Goal: Task Accomplishment & Management: Complete application form

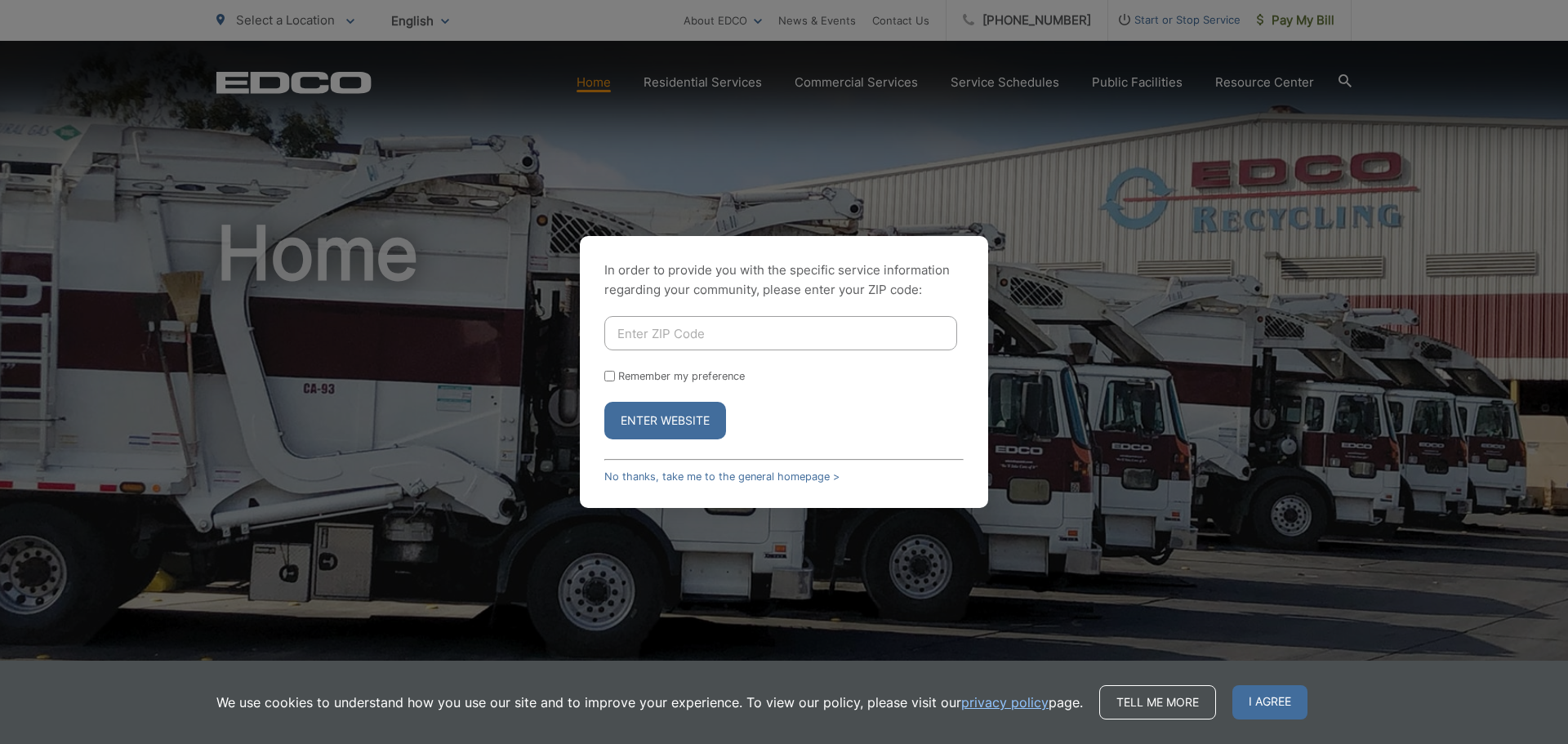
click at [665, 334] on input "Enter ZIP Code" at bounding box center [780, 332] width 353 height 34
type input "92081"
click at [641, 413] on button "Enter Website" at bounding box center [665, 420] width 122 height 38
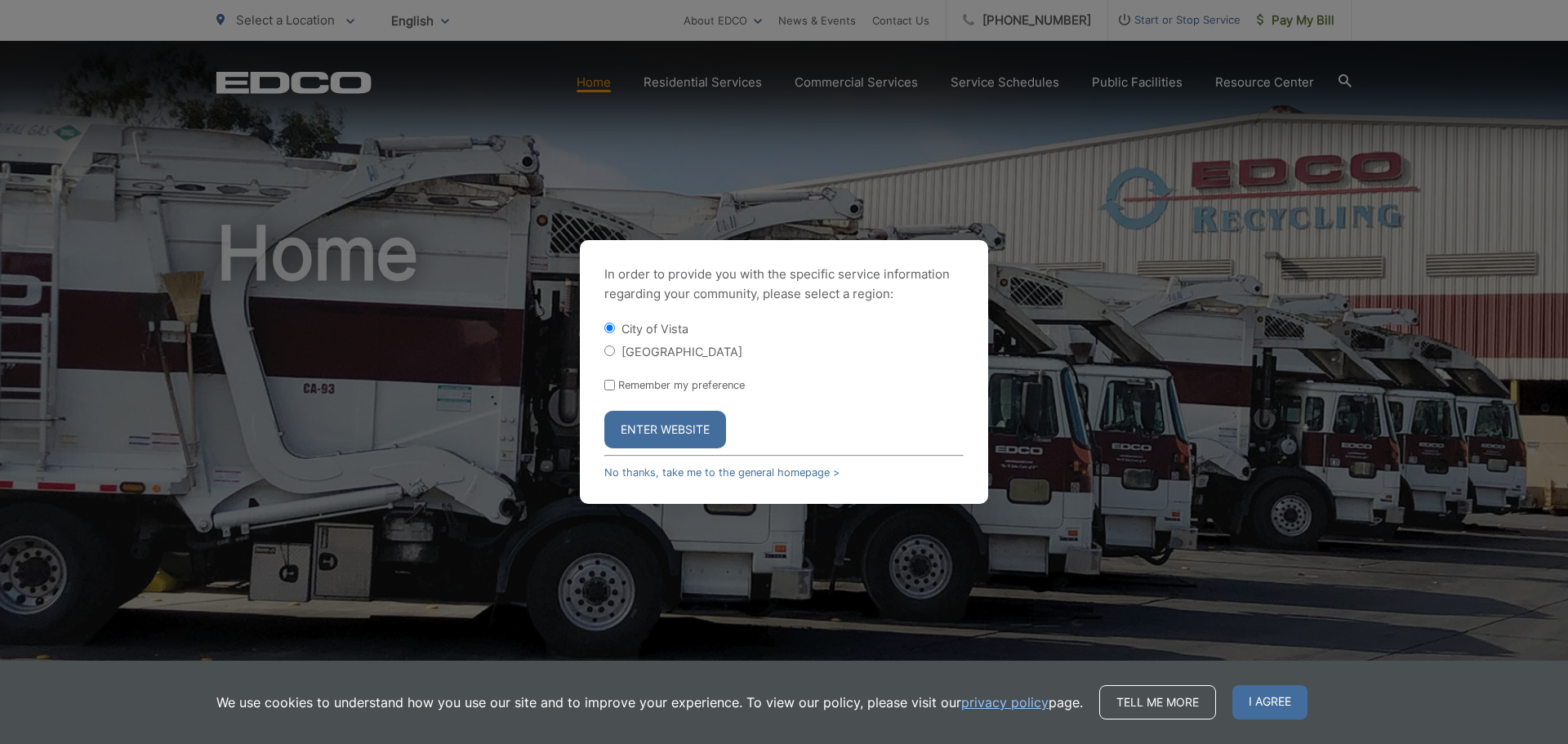
click at [687, 429] on button "Enter Website" at bounding box center [665, 429] width 122 height 38
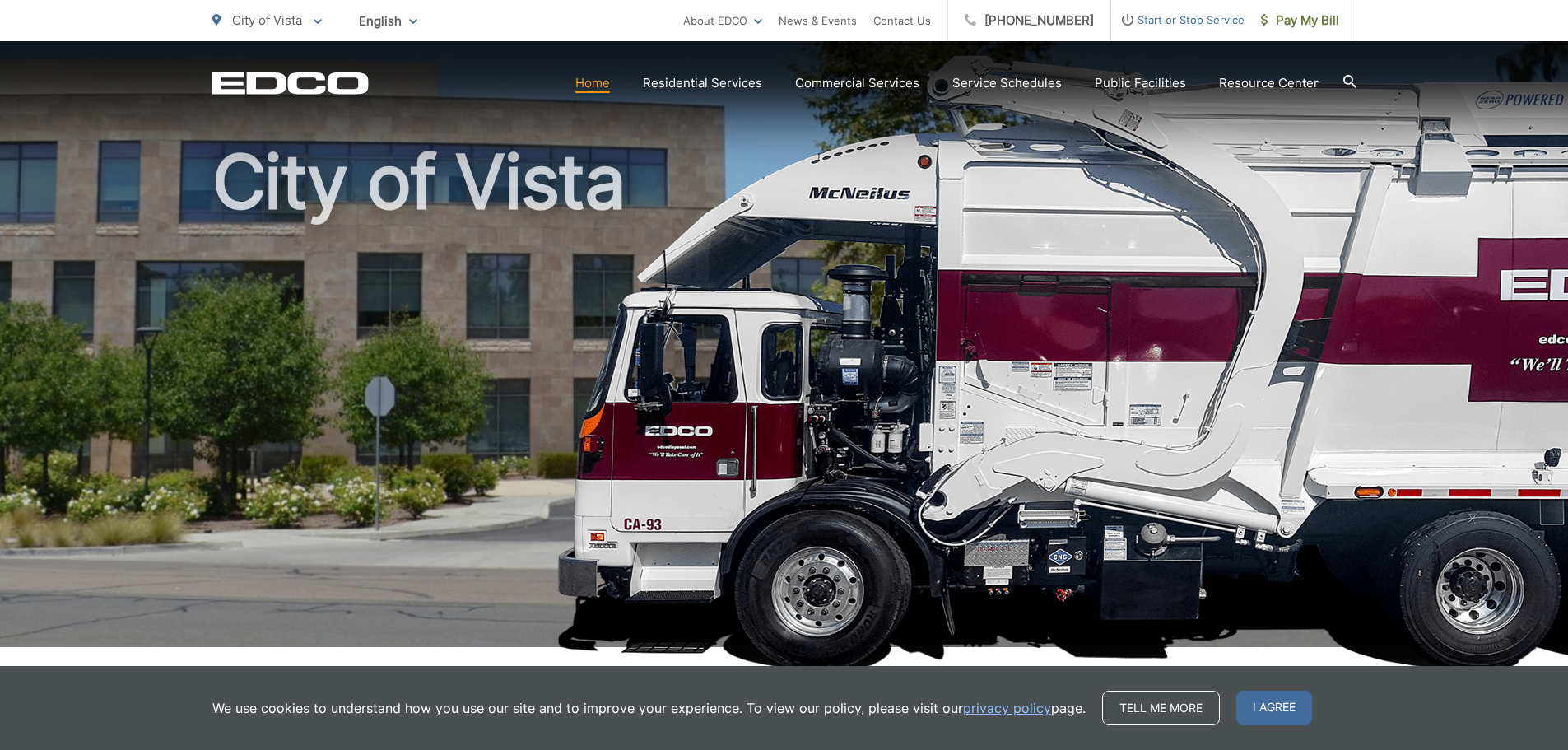
scroll to position [411, 0]
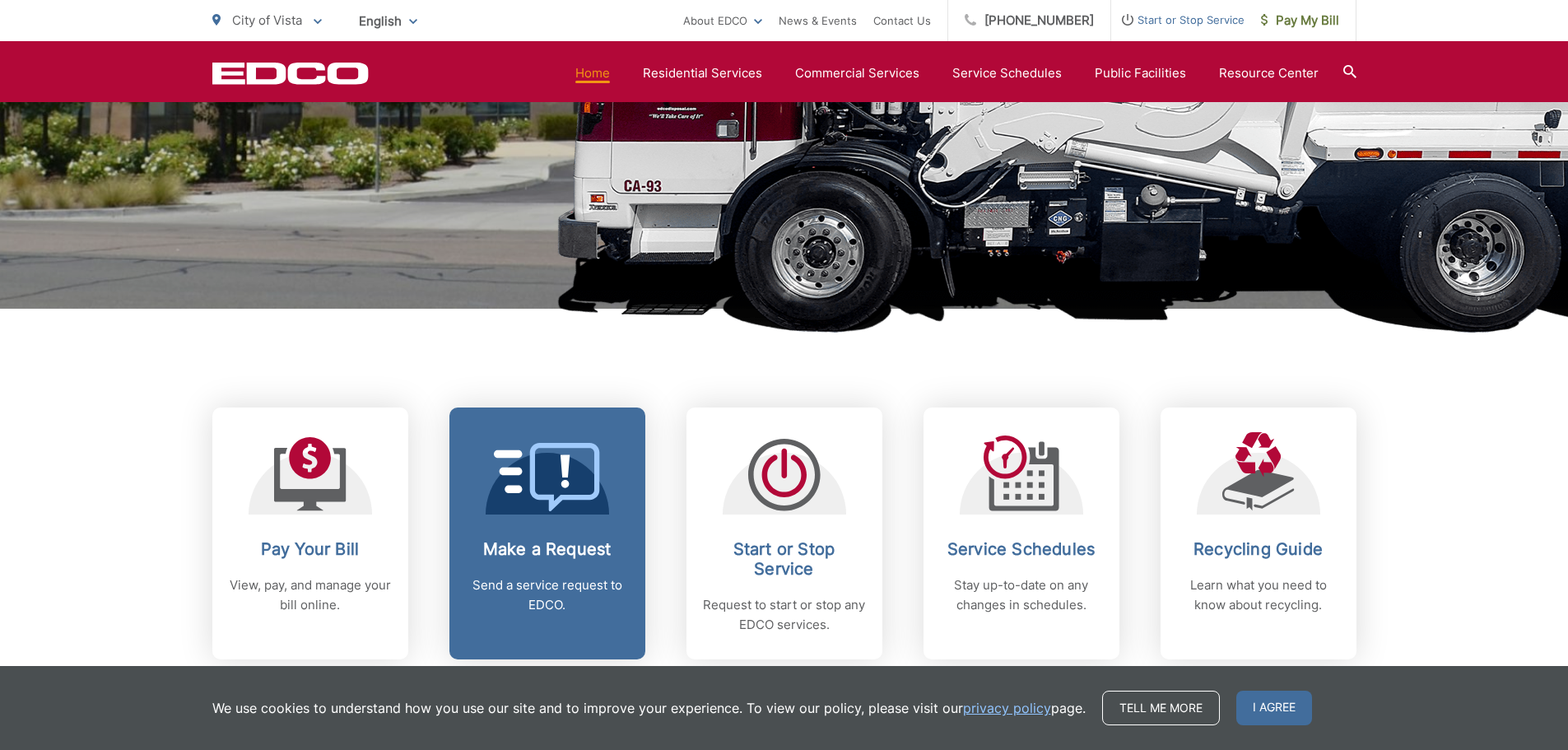
click at [572, 524] on link "Make a Request Send a service request to EDCO." at bounding box center [546, 533] width 196 height 252
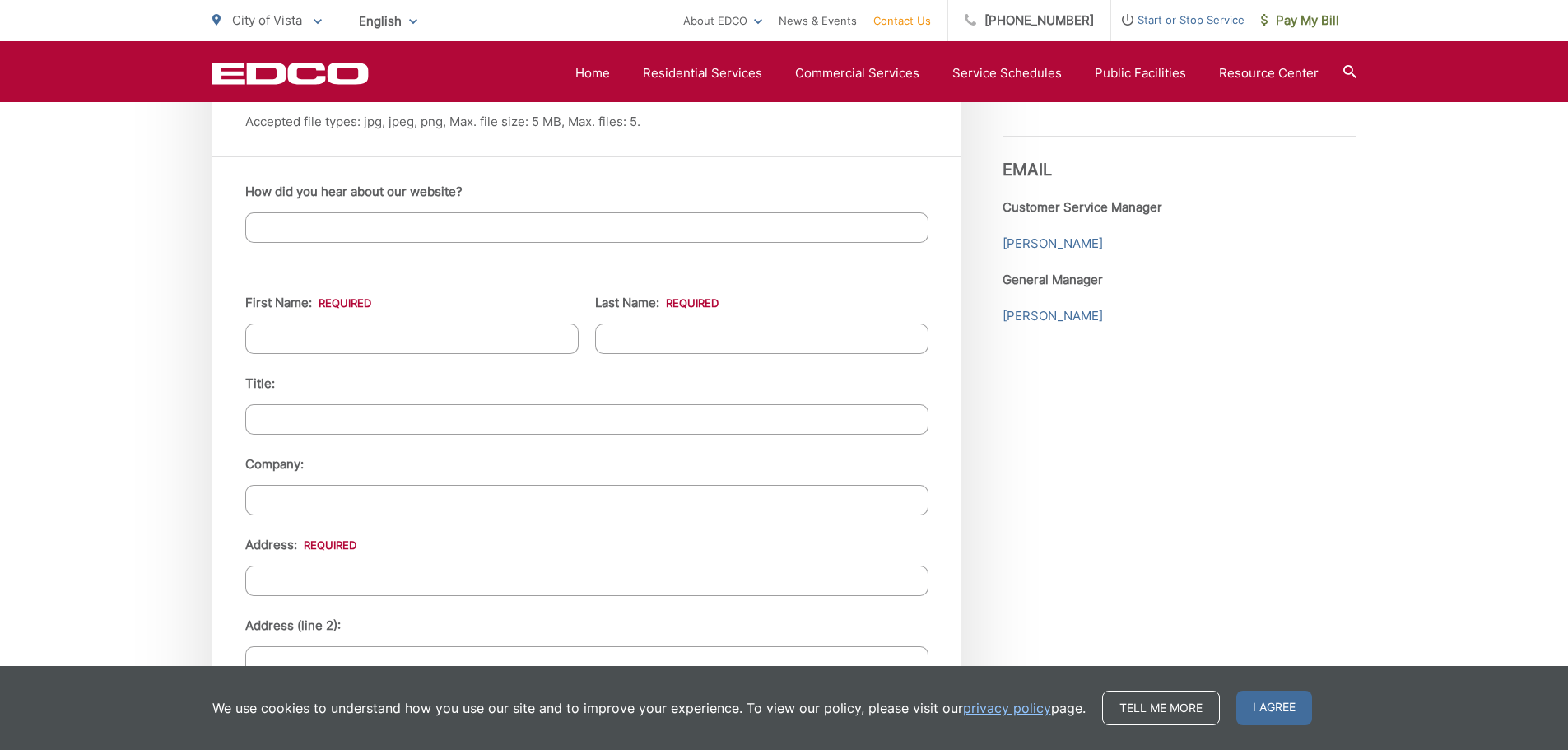
scroll to position [1147, 0]
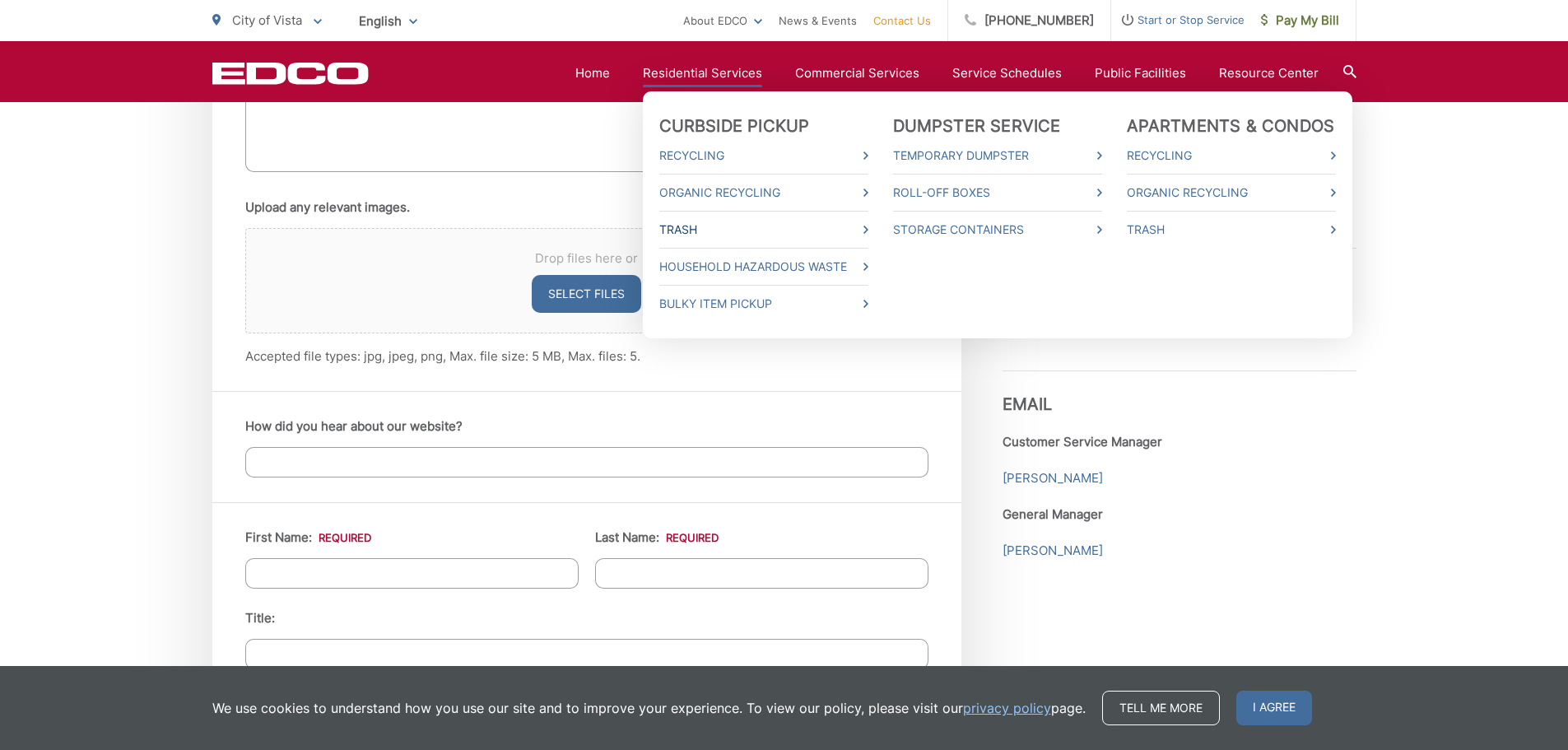
click at [722, 231] on link "Trash" at bounding box center [763, 229] width 209 height 19
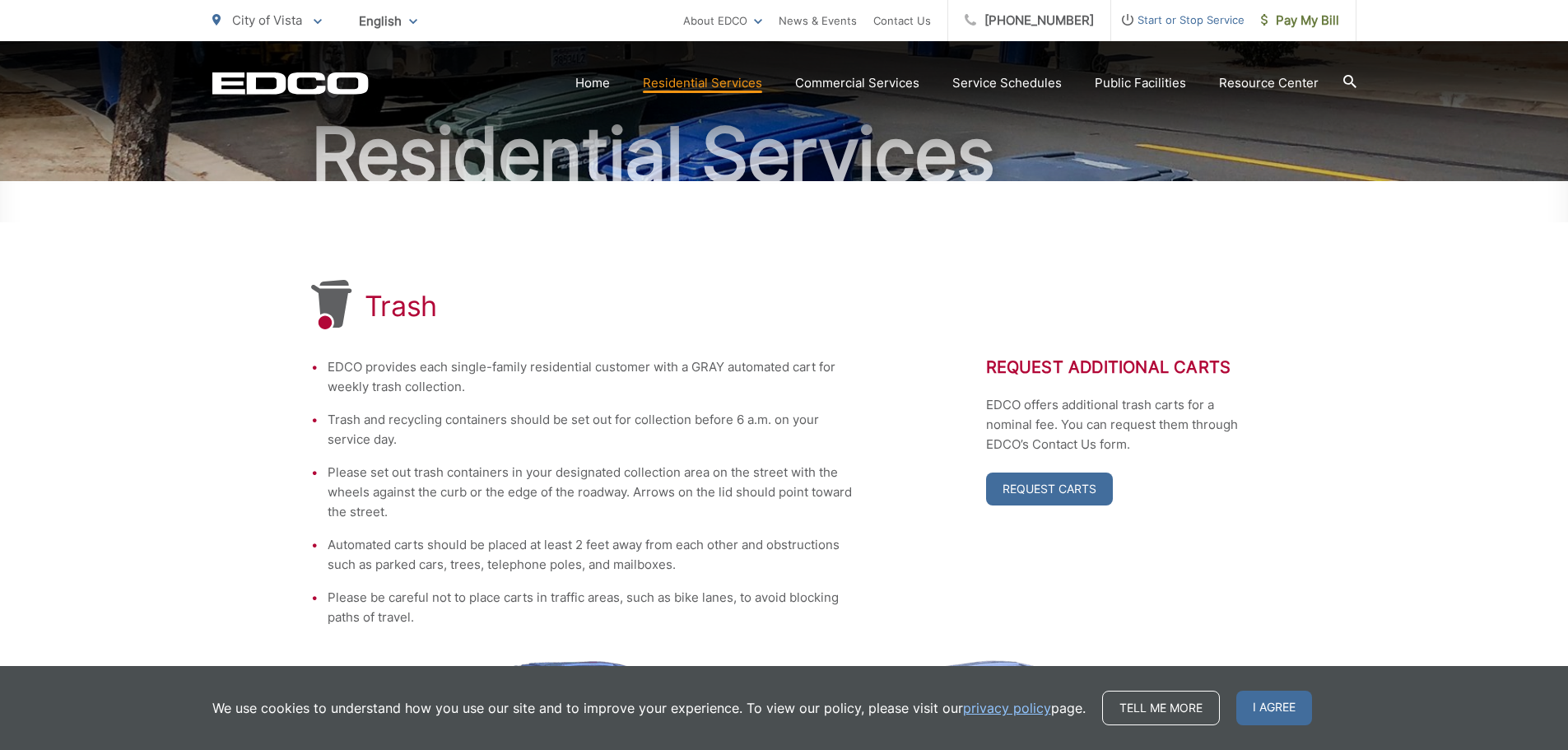
scroll to position [164, 0]
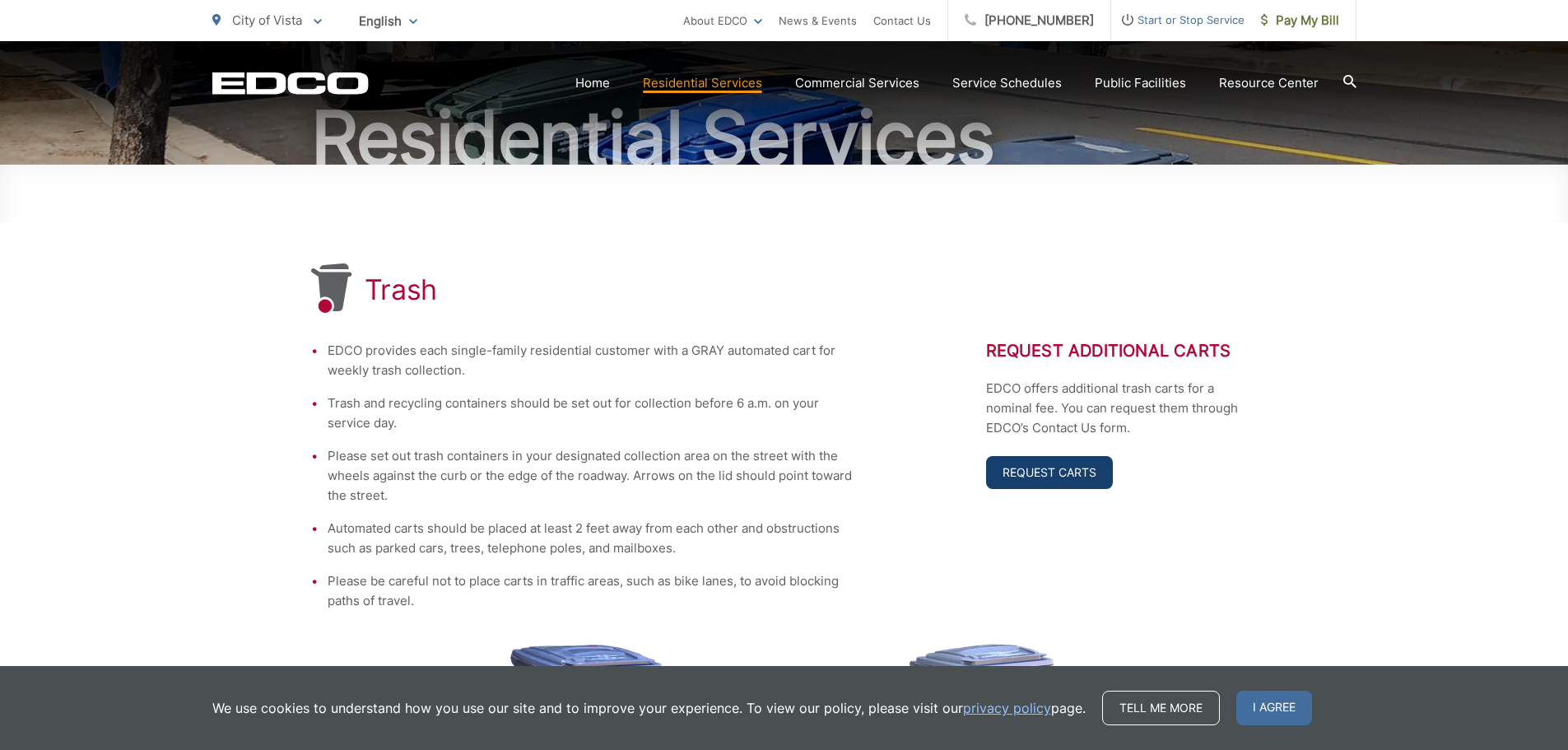
click at [1054, 478] on link "Request Carts" at bounding box center [1048, 472] width 127 height 32
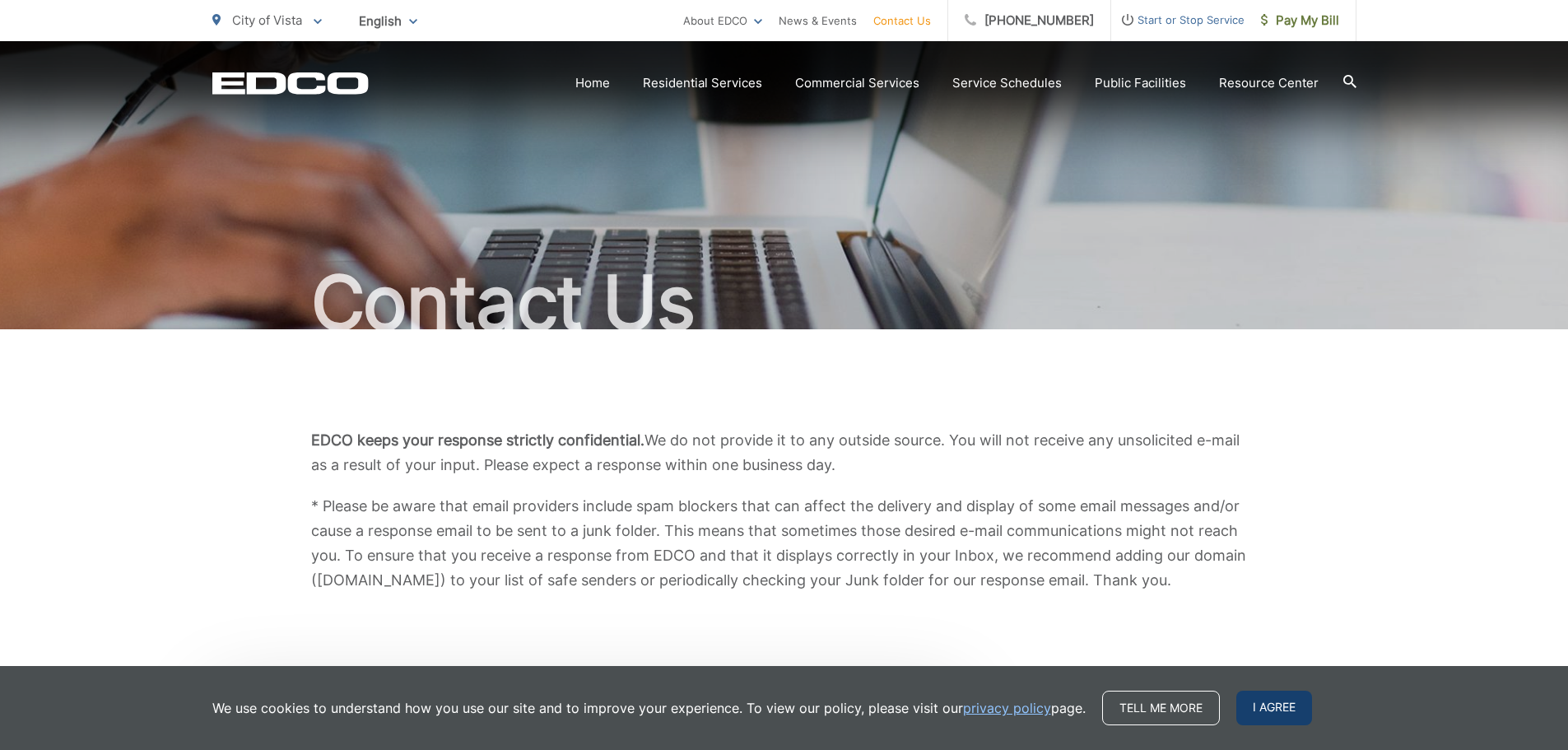
click at [1274, 703] on span "I agree" at bounding box center [1274, 707] width 76 height 34
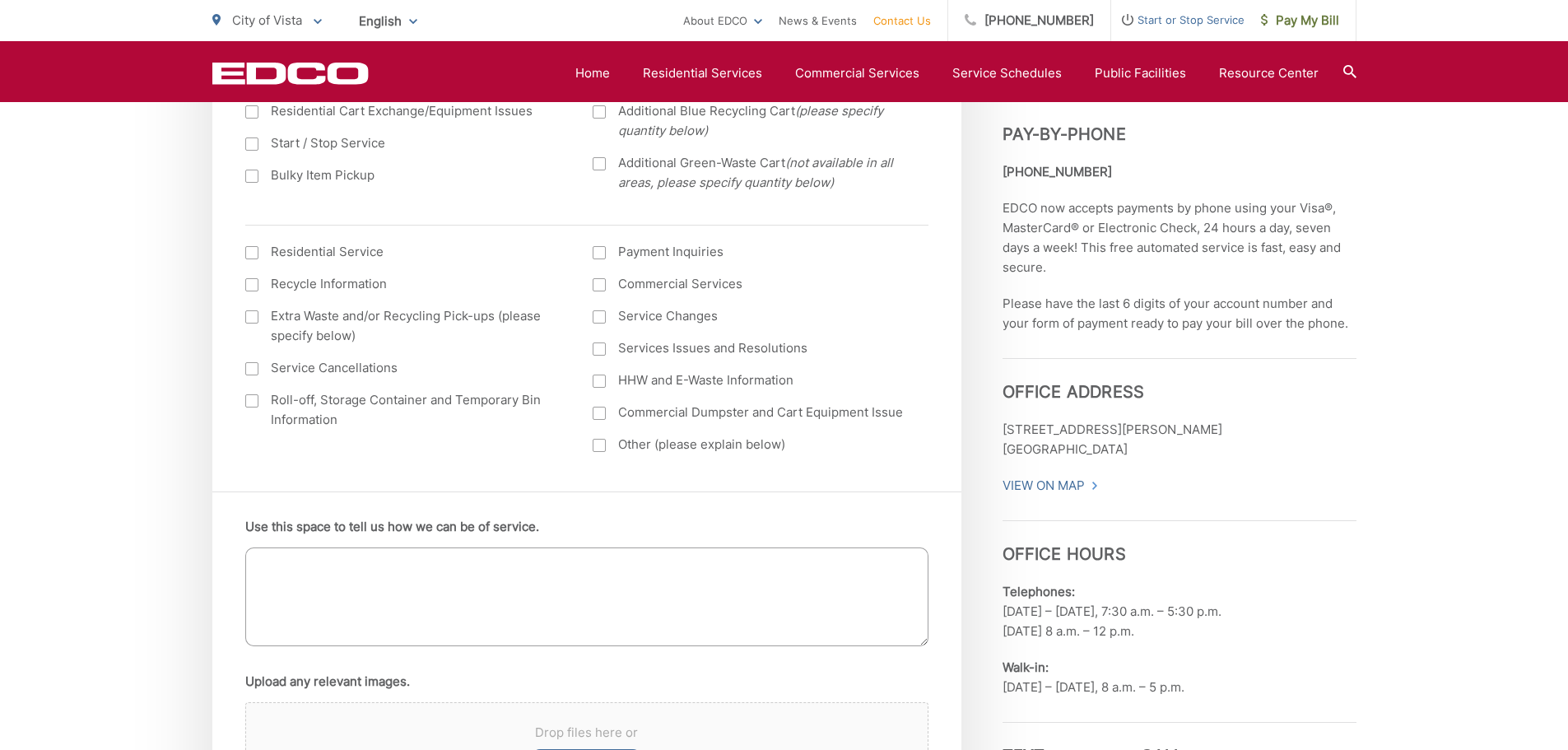
scroll to position [659, 0]
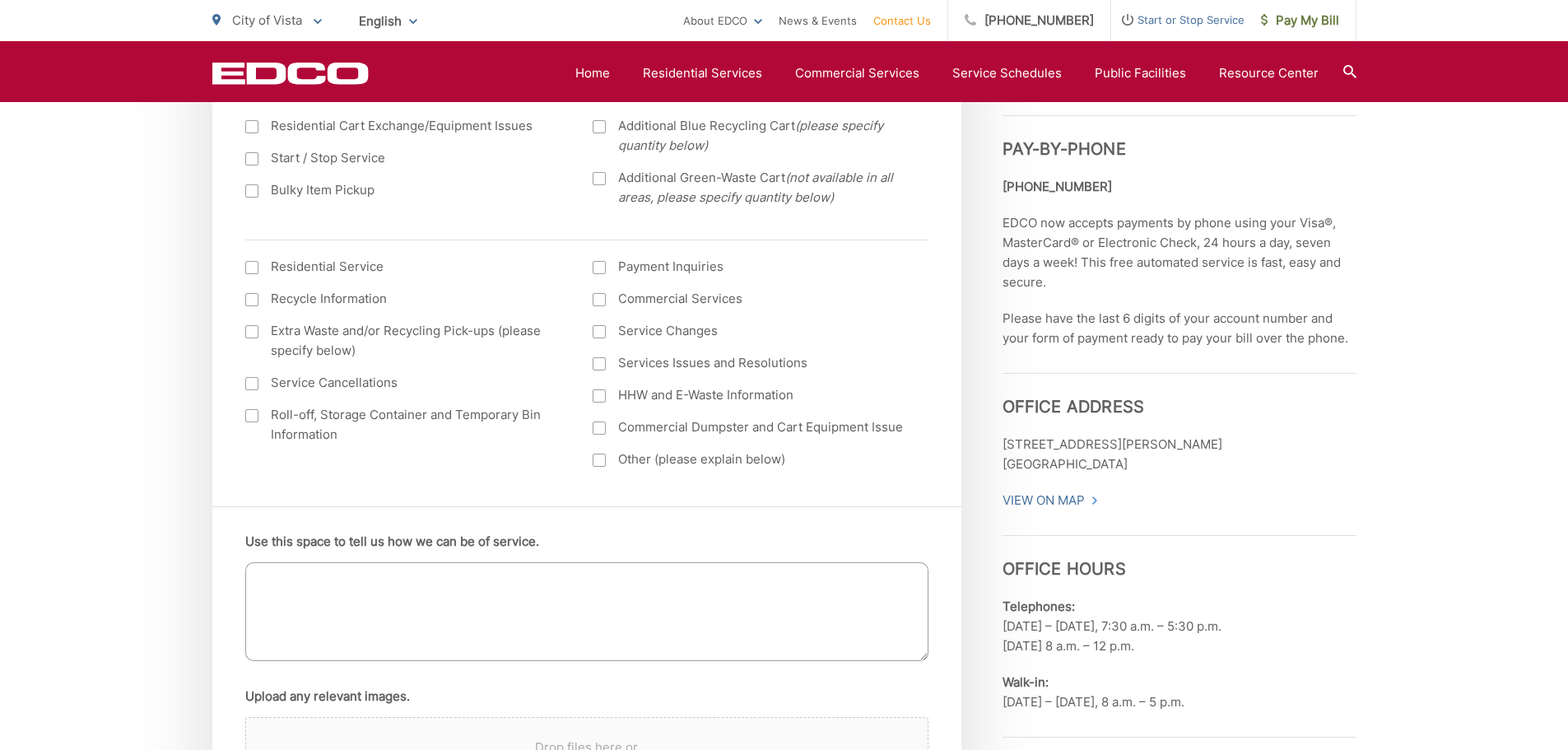
click at [603, 459] on div at bounding box center [599, 460] width 13 height 13
click at [0, 0] on input "Other (please explain below)" at bounding box center [0, 0] width 0 height 0
click at [668, 630] on textarea "Use this space to tell us how we can be of service." at bounding box center [586, 612] width 683 height 98
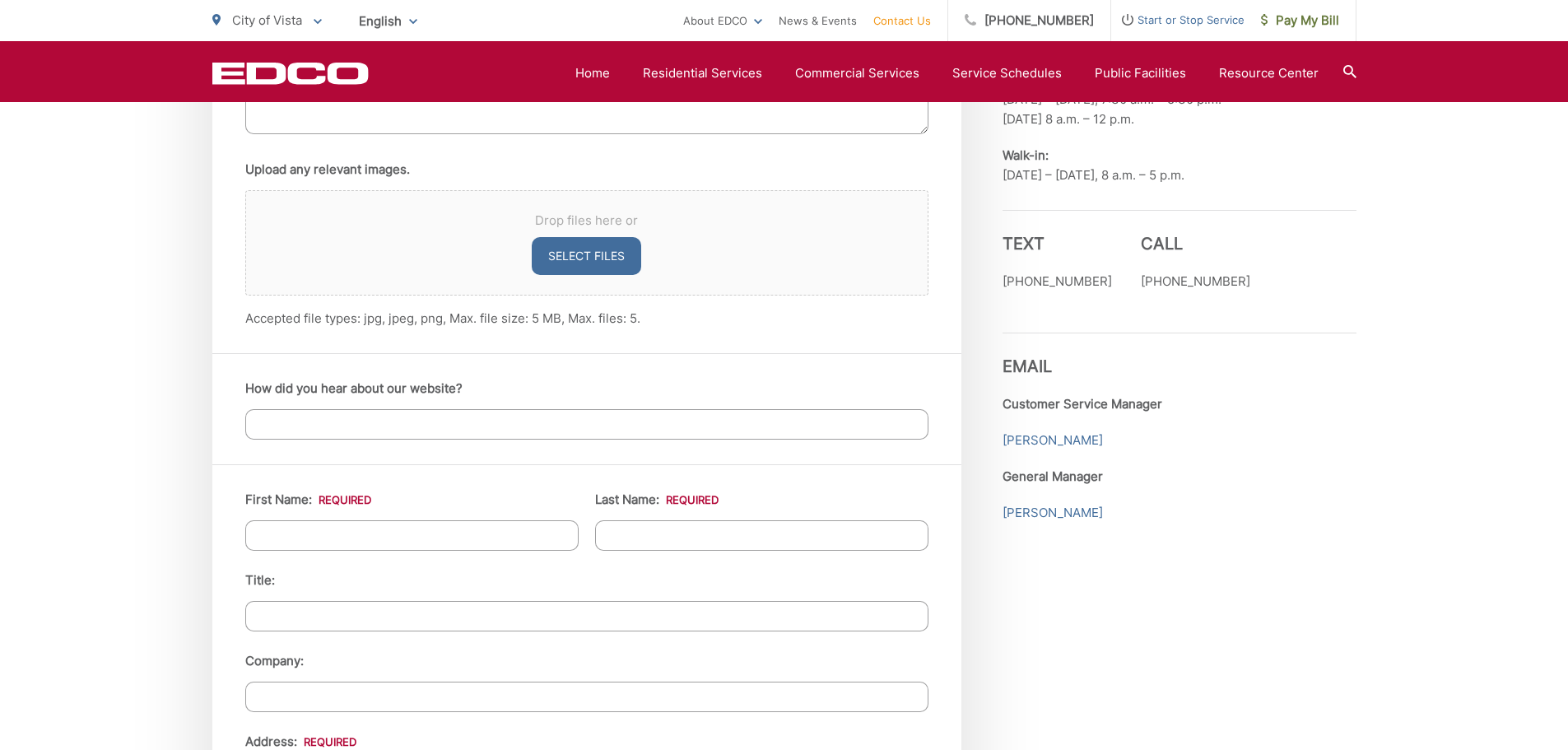
scroll to position [1235, 0]
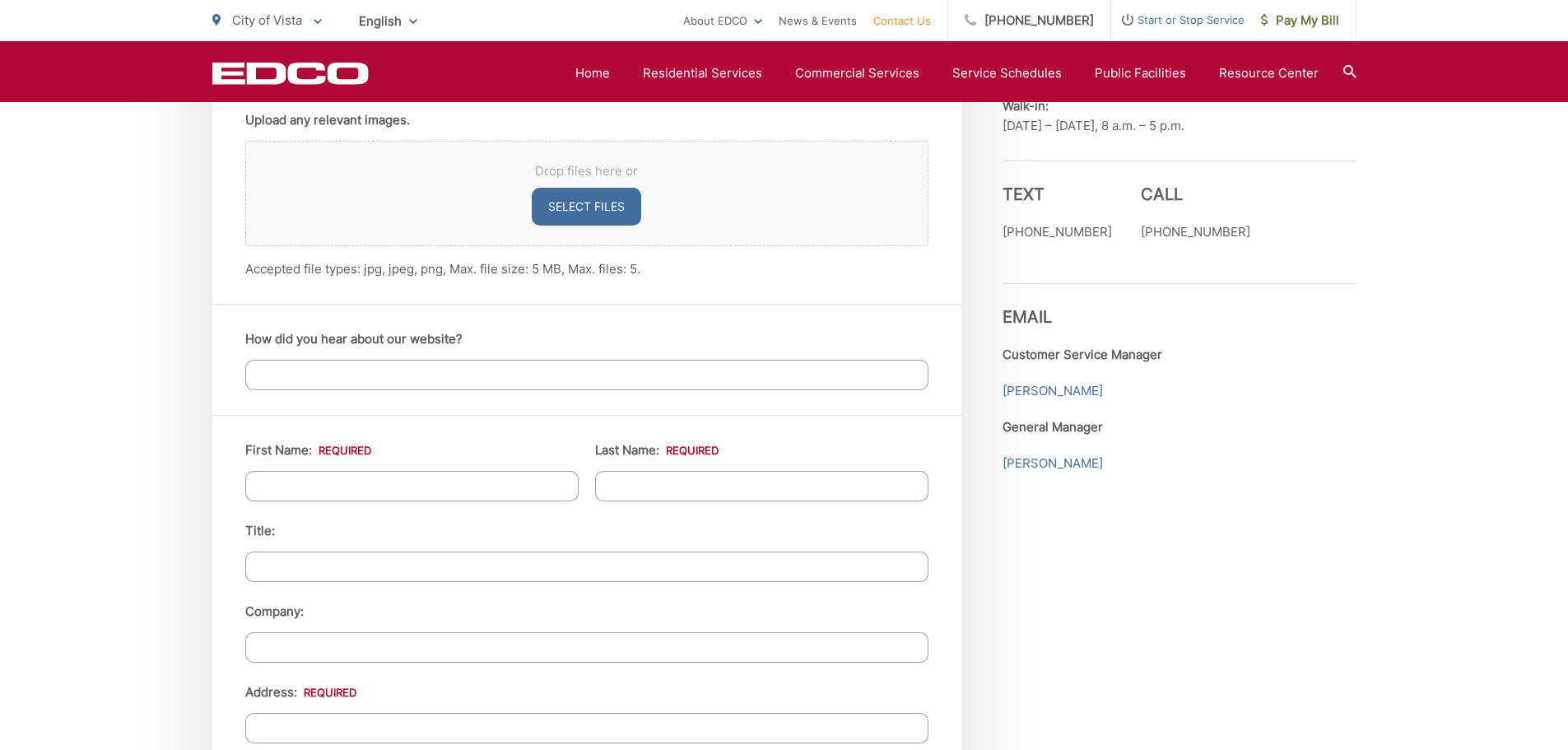
type textarea "in need of additional small trash can. The large one doesn't fit through out do…"
click at [478, 492] on input "First Name: *" at bounding box center [411, 485] width 333 height 31
type input "[PERSON_NAME]"
click at [663, 486] on input "Last Name: *" at bounding box center [761, 485] width 333 height 31
type input "[PERSON_NAME]"
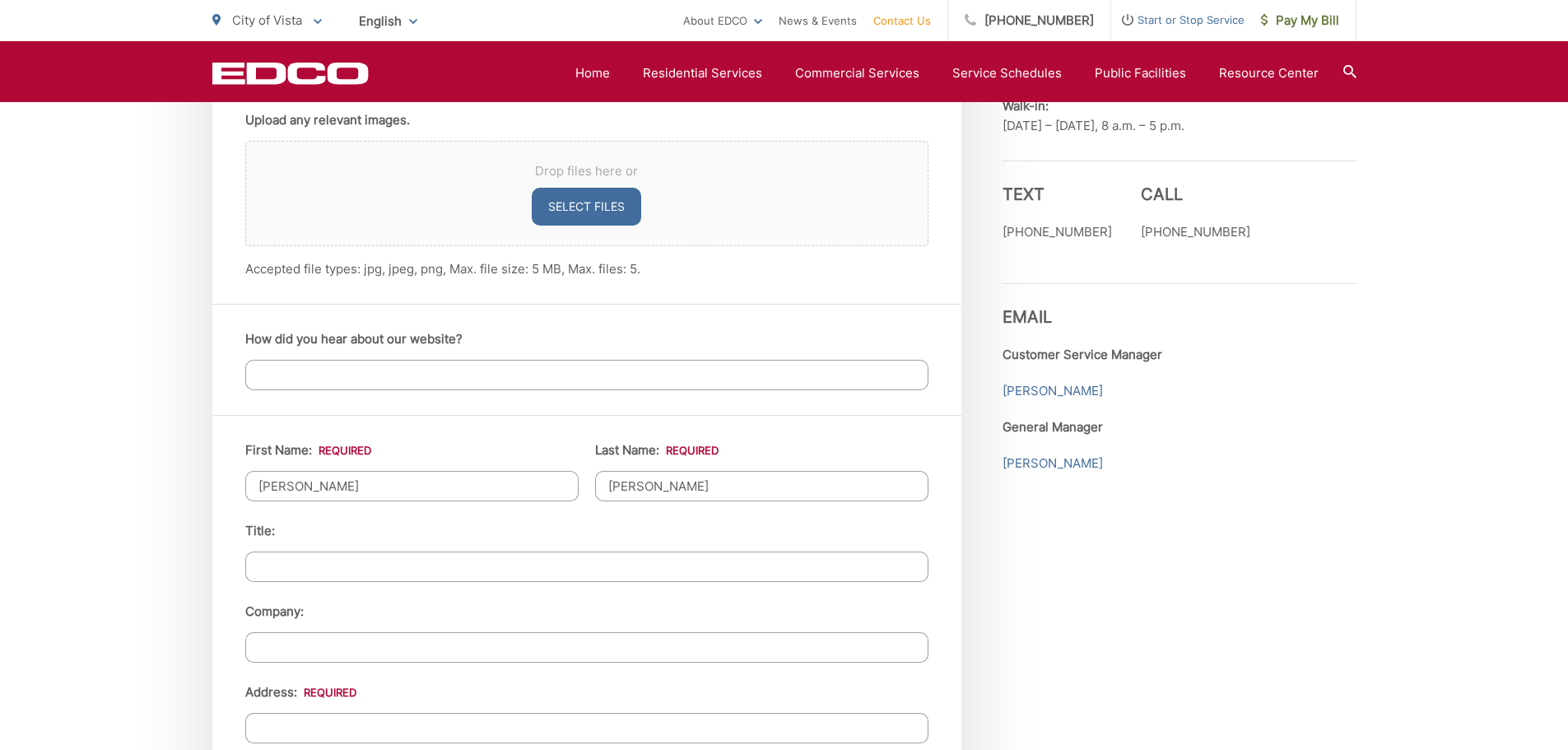
click at [472, 562] on input "Title:" at bounding box center [586, 566] width 683 height 31
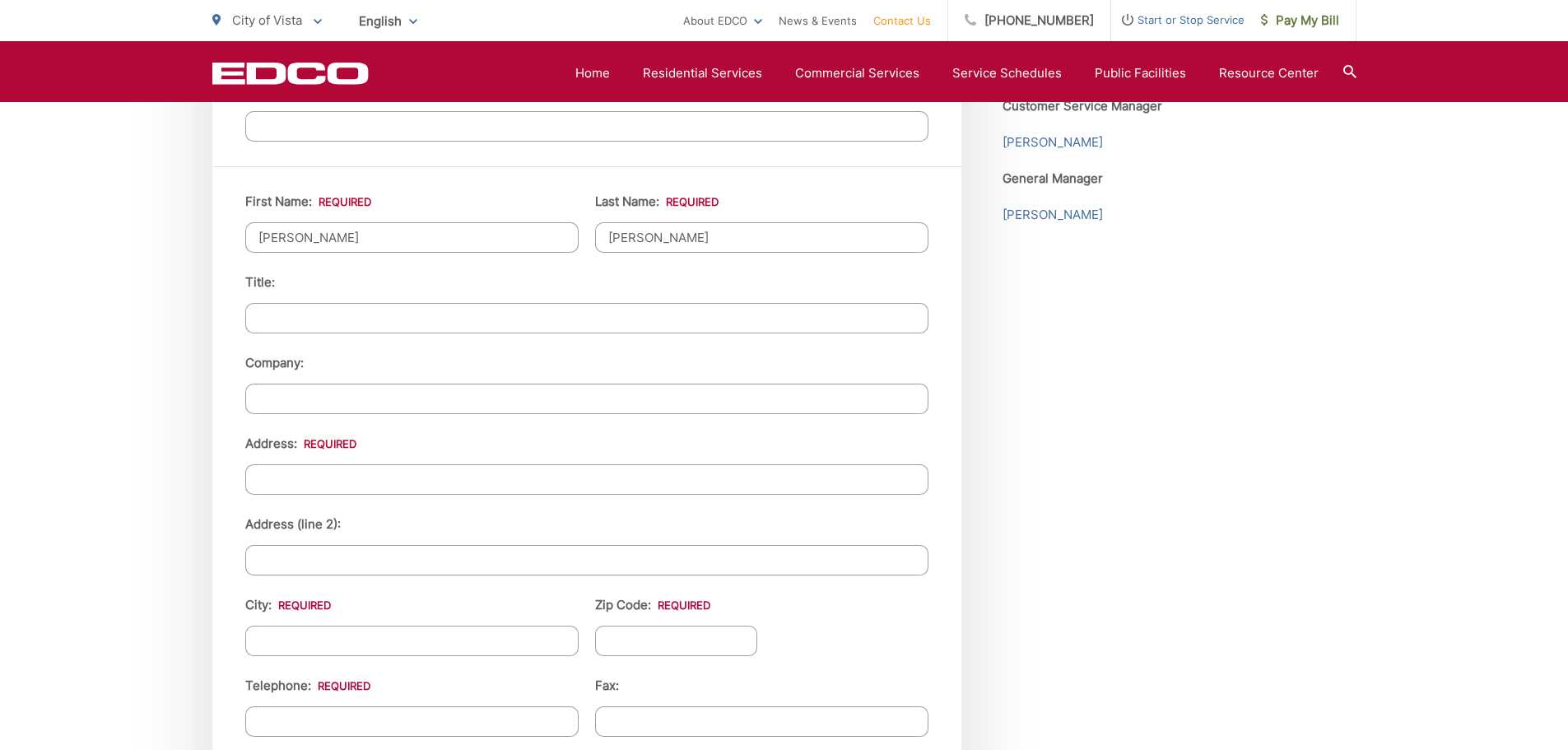
scroll to position [1564, 0]
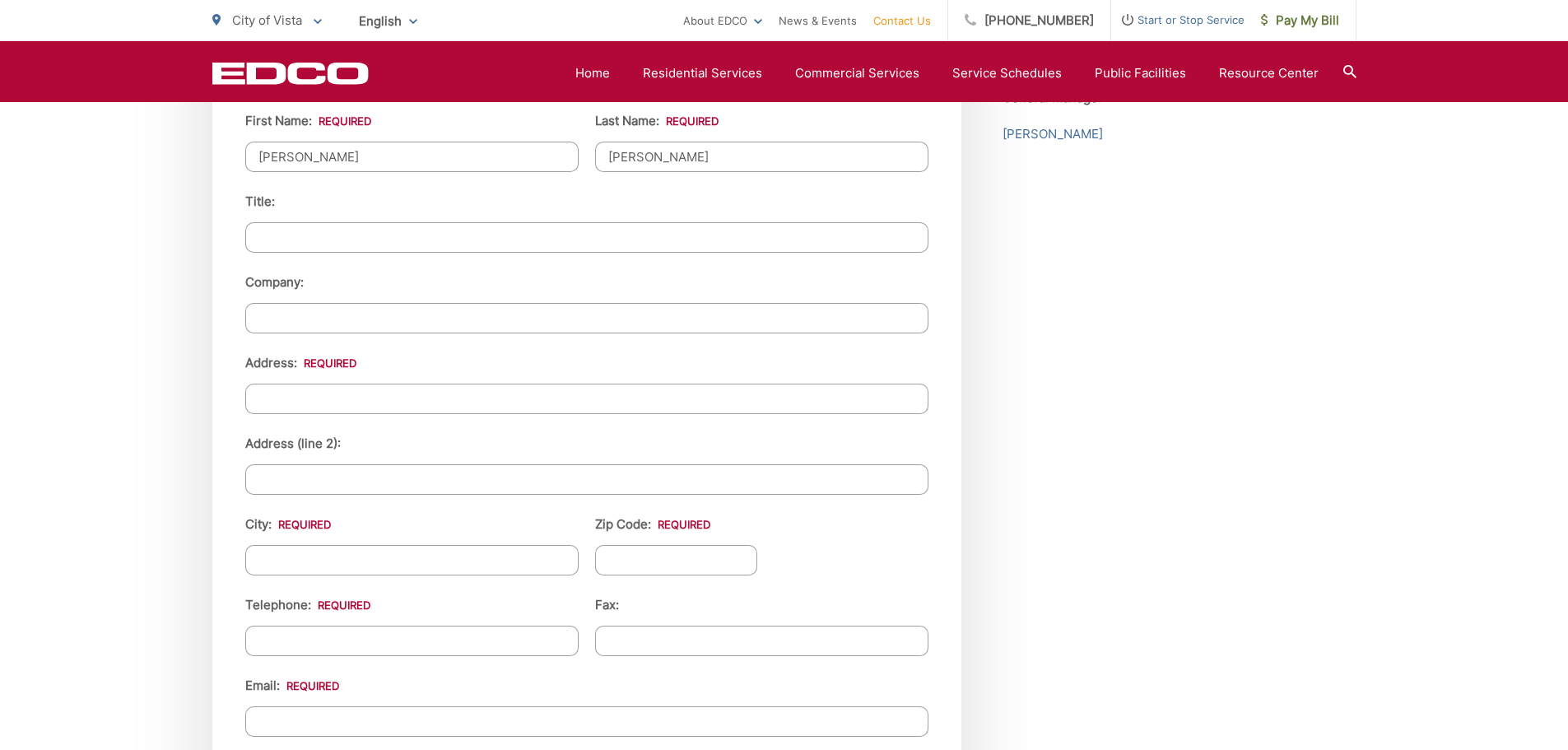
click at [524, 387] on input "Address: *" at bounding box center [586, 398] width 683 height 31
type input "1947 Courage ST"
click at [447, 560] on input "City: *" at bounding box center [411, 560] width 333 height 31
type input "Vista"
click at [634, 554] on input "Zip Code: *" at bounding box center [676, 560] width 163 height 31
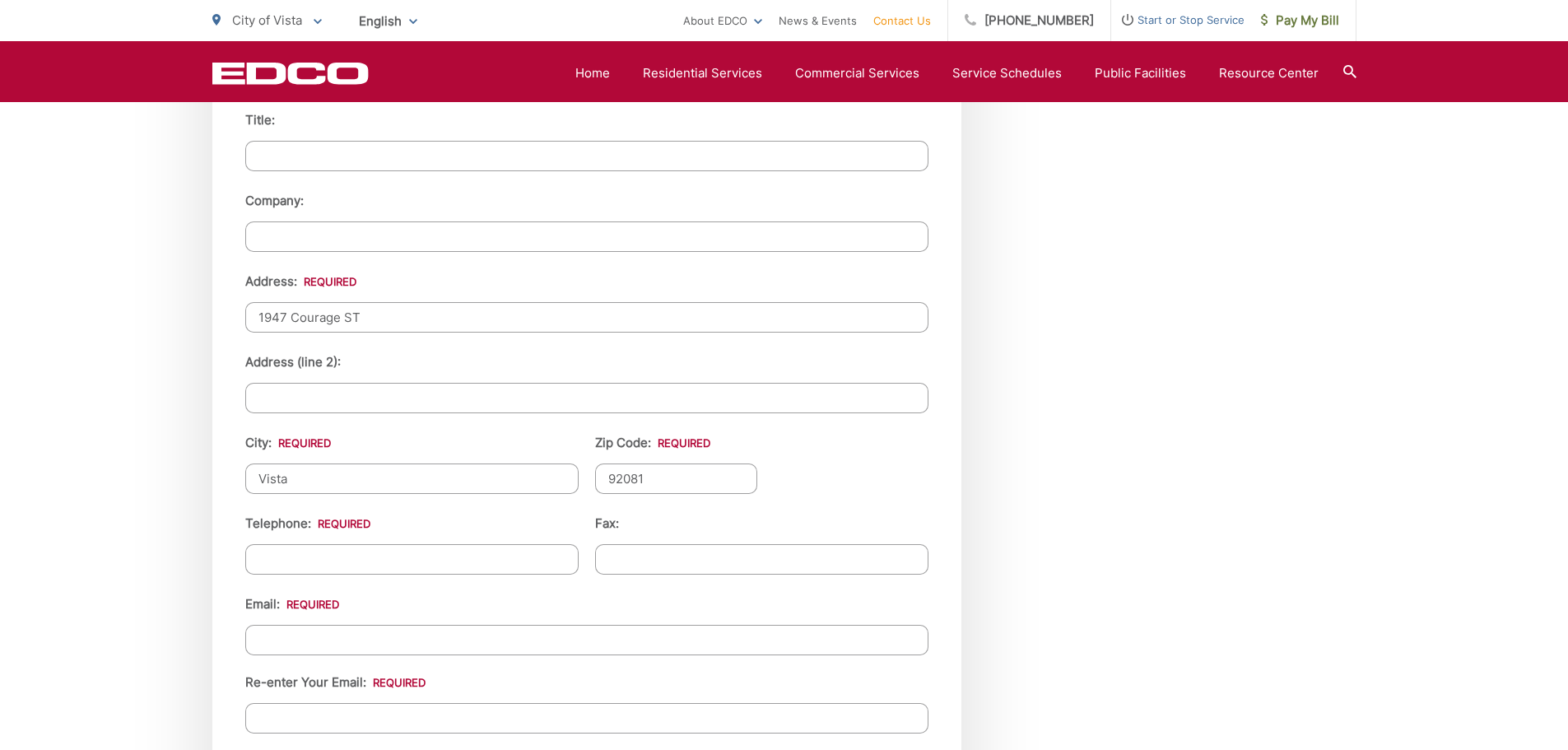
scroll to position [1647, 0]
type input "92081"
click at [487, 555] on input "(___) ___-____" at bounding box center [411, 558] width 333 height 31
type input "[PHONE_NUMBER]"
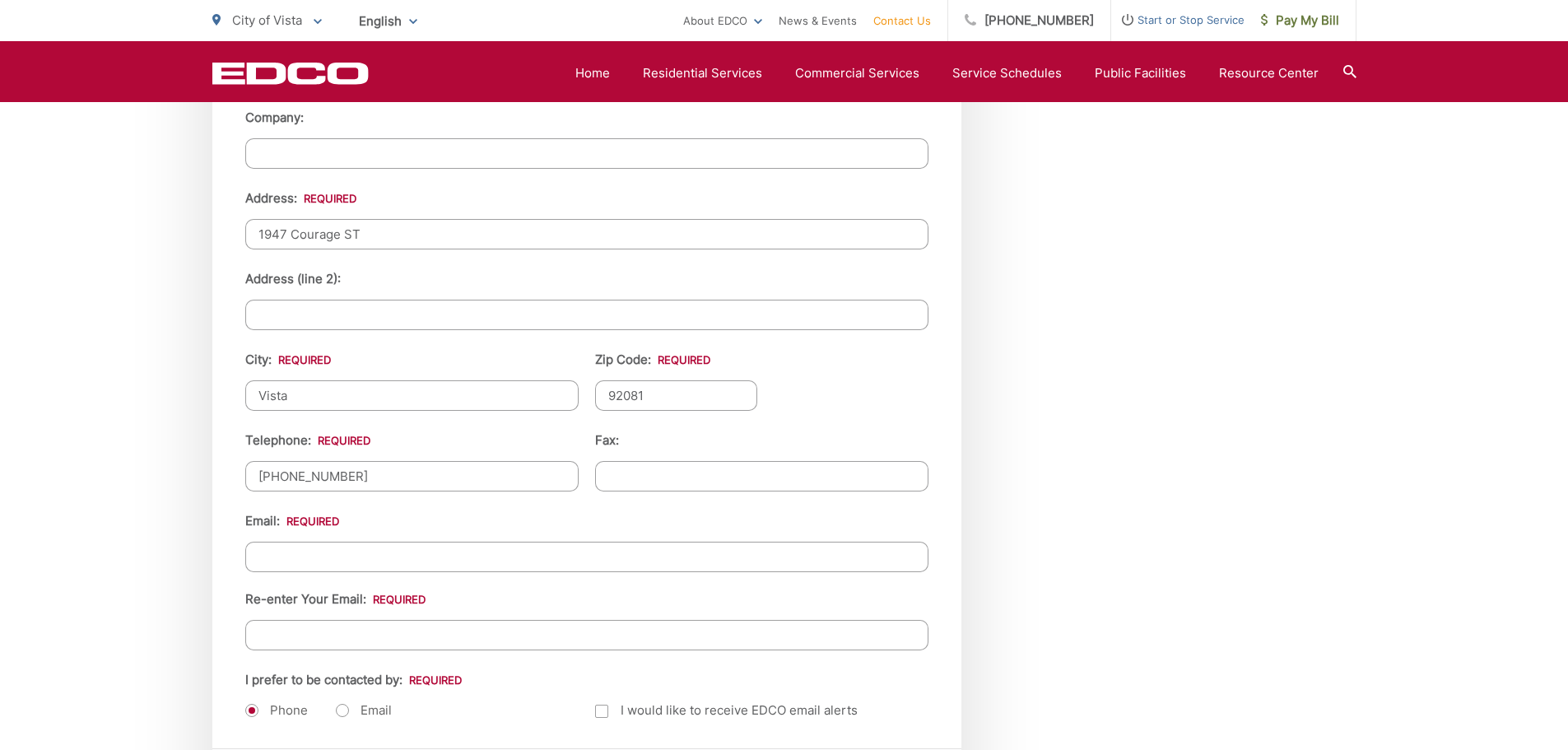
click at [484, 570] on input "Email *" at bounding box center [586, 557] width 683 height 31
type input "[EMAIL_ADDRESS][DOMAIN_NAME]"
click at [574, 636] on input "Re-enter Your Email:" at bounding box center [586, 635] width 683 height 31
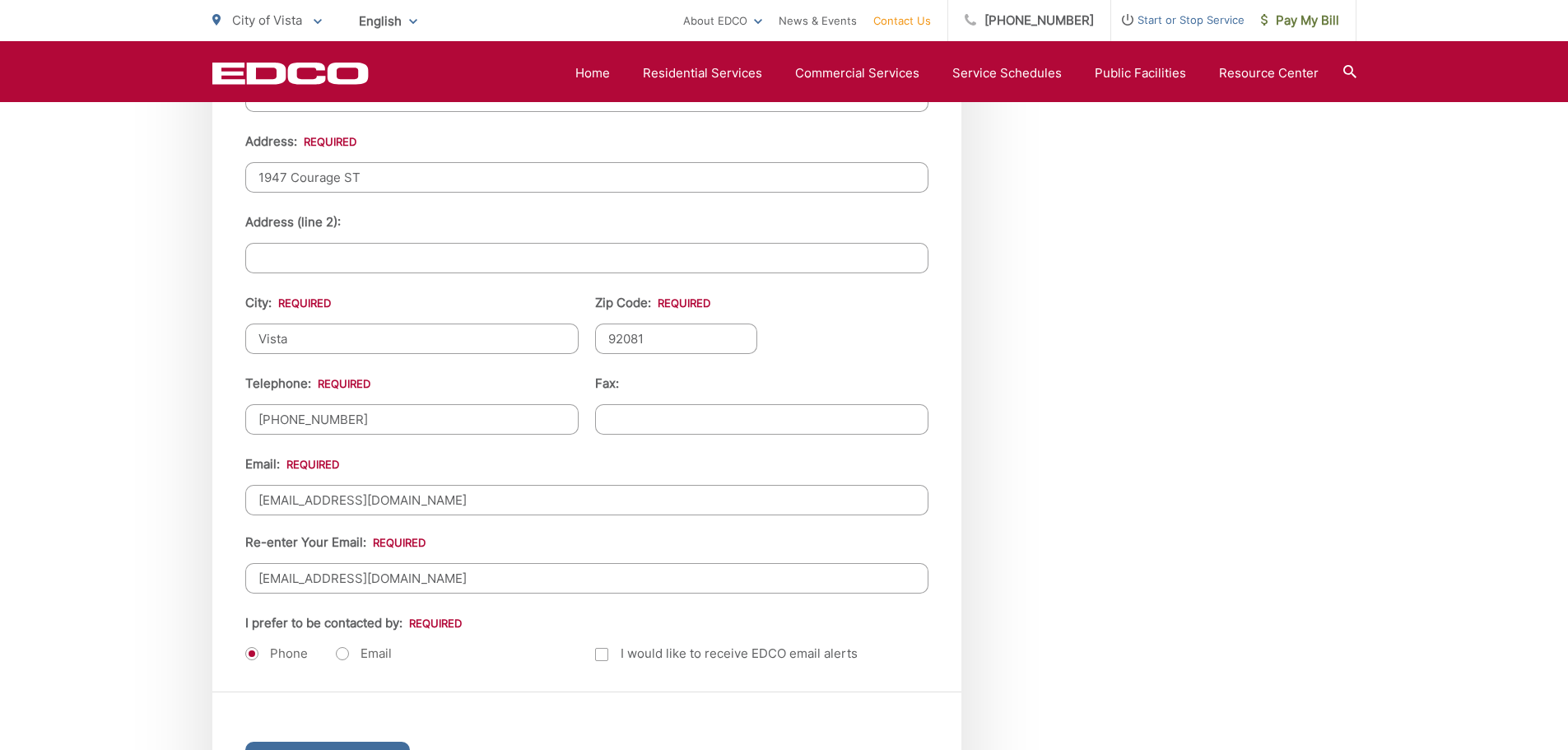
scroll to position [1894, 0]
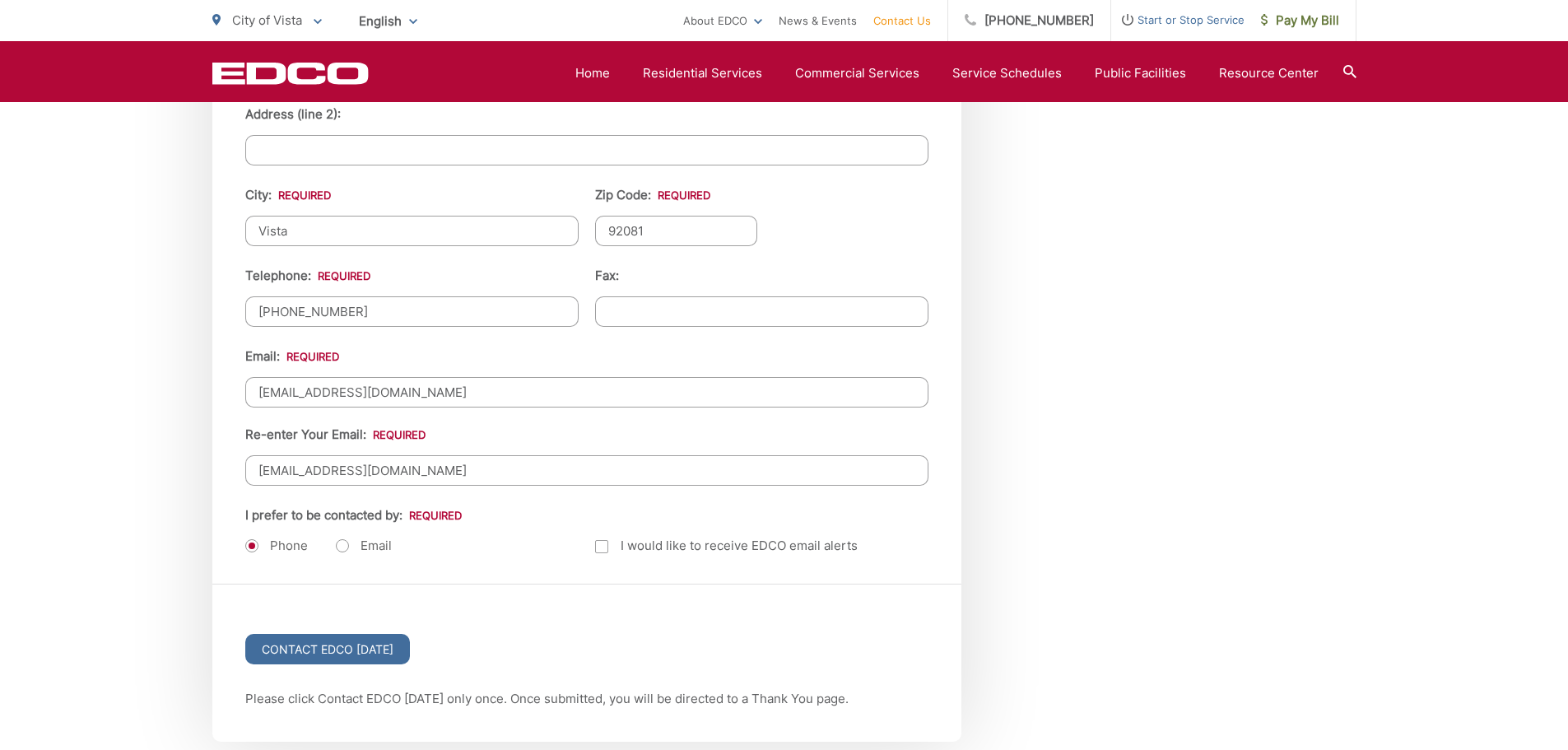
type input "[EMAIL_ADDRESS][DOMAIN_NAME]"
click at [603, 545] on div at bounding box center [601, 547] width 13 height 13
click at [0, 0] on input "Email Alerts" at bounding box center [0, 0] width 0 height 0
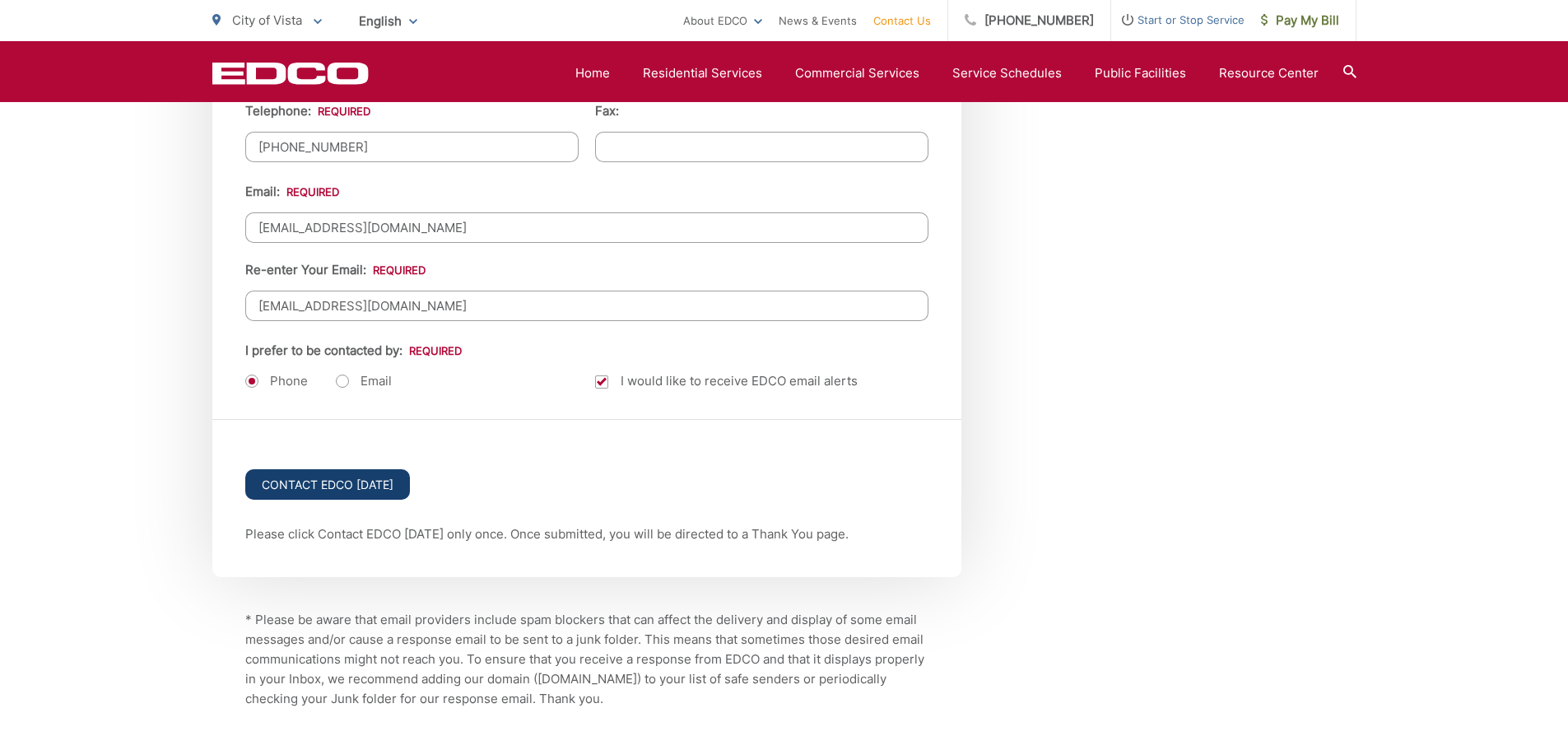
click at [340, 490] on input "Contact EDCO [DATE]" at bounding box center [327, 485] width 164 height 31
